Goal: Task Accomplishment & Management: Complete application form

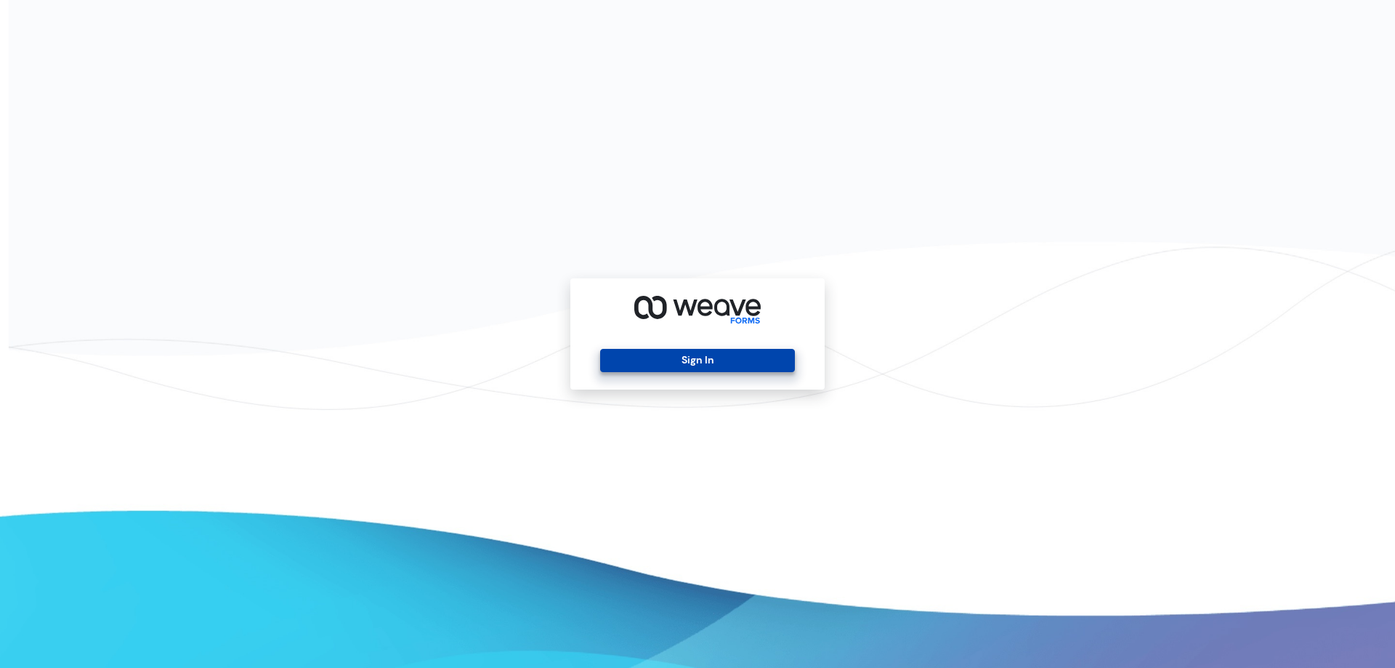
click at [713, 365] on button "Sign In" at bounding box center [697, 360] width 194 height 23
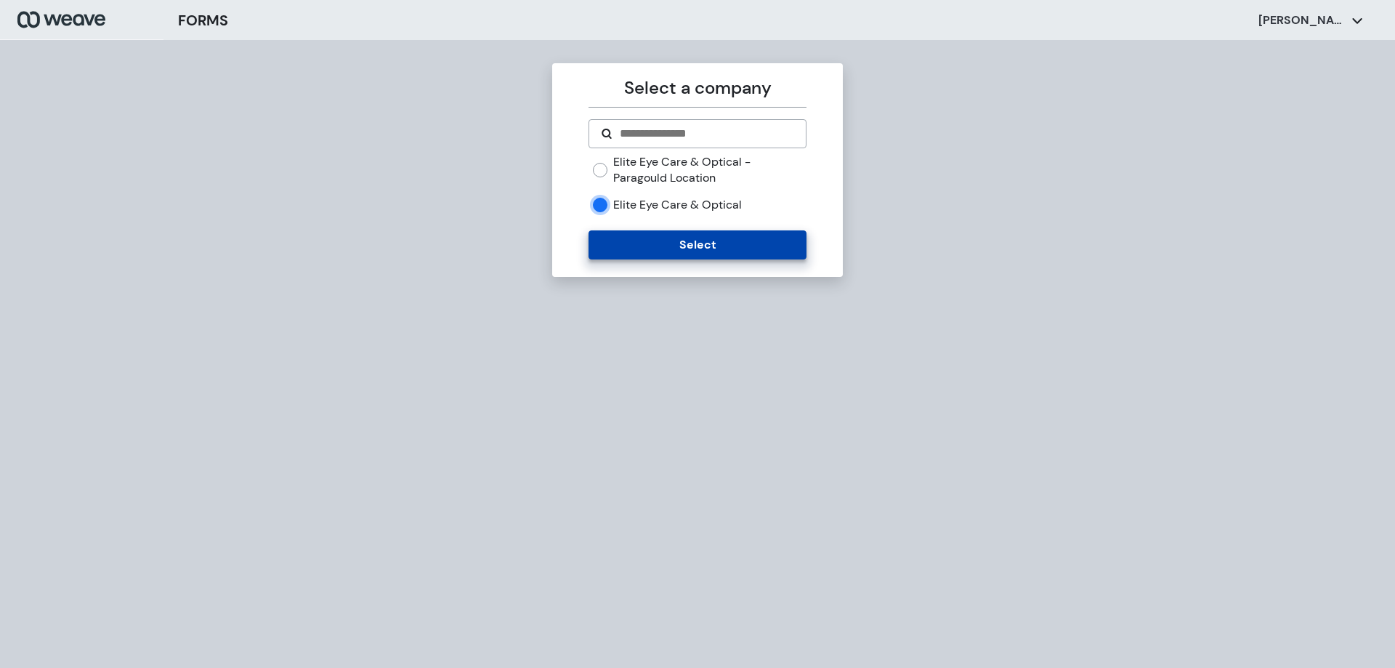
click at [618, 247] on button "Select" at bounding box center [696, 244] width 217 height 29
